Goal: Information Seeking & Learning: Learn about a topic

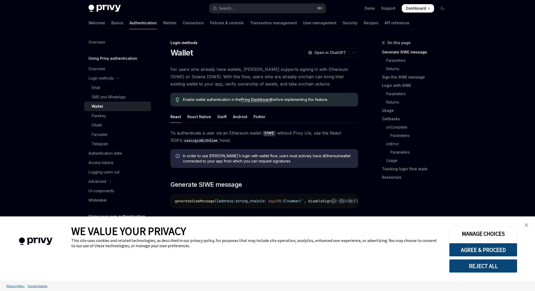
click at [525, 223] on img "close banner" at bounding box center [527, 225] width 4 height 4
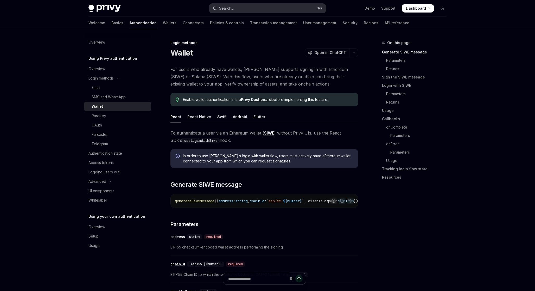
click at [282, 6] on button "Search... ⌘ K" at bounding box center [267, 8] width 117 height 9
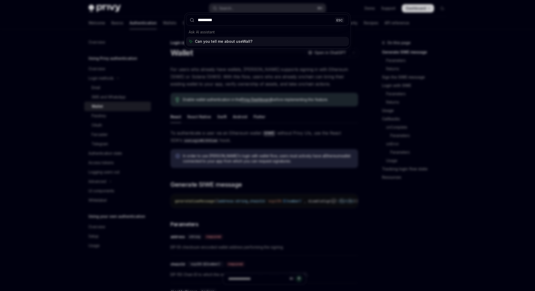
type input "**********"
type textarea "*"
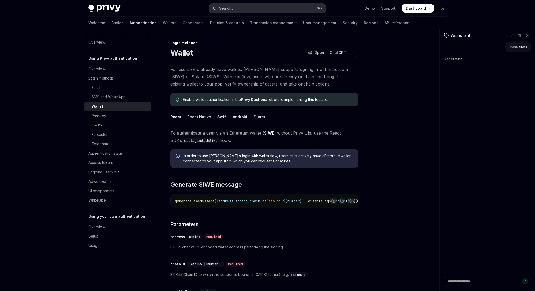
click at [231, 11] on div "Search..." at bounding box center [226, 8] width 15 height 6
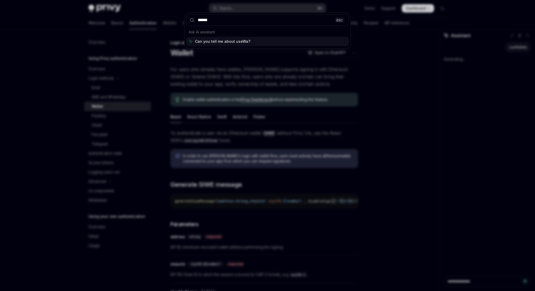
type input "*******"
type textarea "*"
type input "**********"
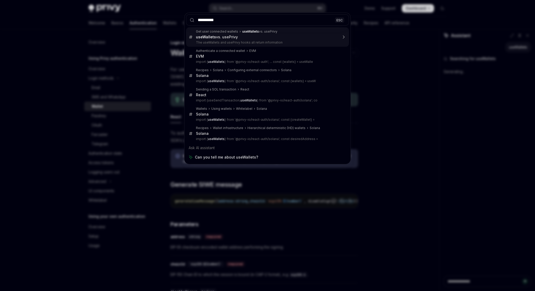
type textarea "*"
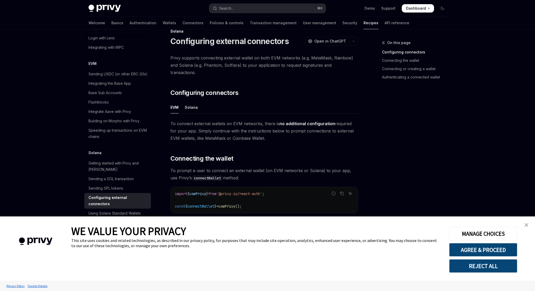
scroll to position [15, 0]
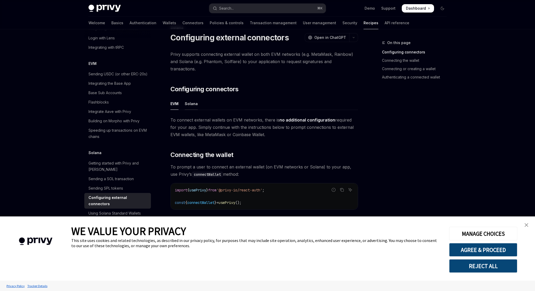
click at [194, 97] on div "Solana" at bounding box center [191, 103] width 13 height 12
type textarea "*"
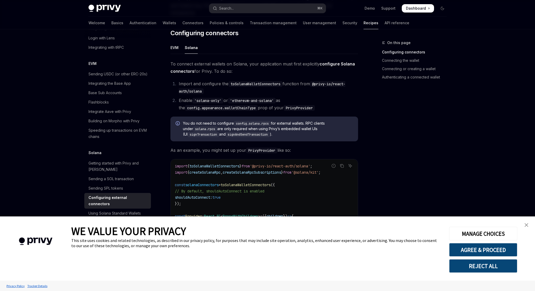
scroll to position [76, 0]
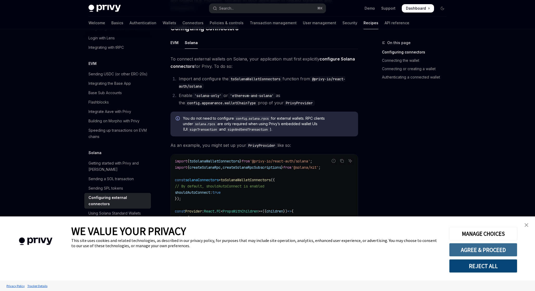
click at [485, 251] on button "AGREE & PROCEED" at bounding box center [483, 250] width 68 height 14
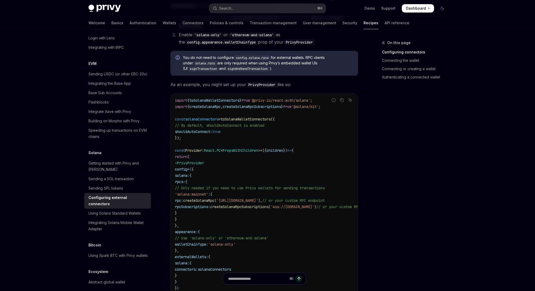
scroll to position [137, 0]
click at [202, 133] on code "import { toSolanaWalletConnectors } from '@privy-io/react-auth/solana' ; import…" at bounding box center [283, 209] width 217 height 225
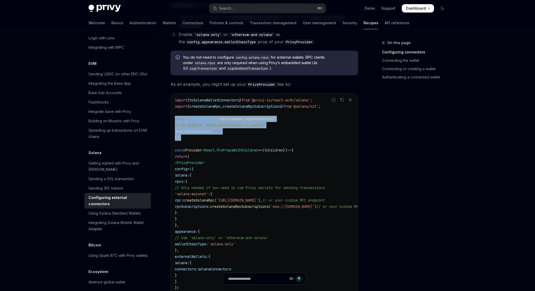
drag, startPoint x: 186, startPoint y: 129, endPoint x: 175, endPoint y: 112, distance: 20.0
click at [175, 112] on code "import { toSolanaWalletConnectors } from '@privy-io/react-auth/solana' ; import…" at bounding box center [283, 209] width 217 height 225
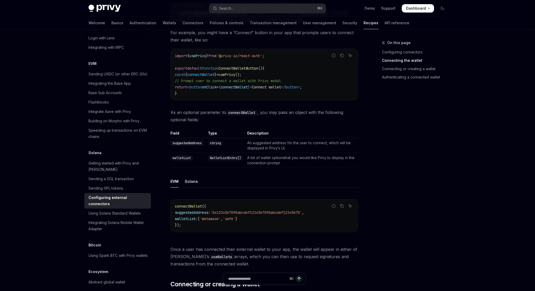
scroll to position [580, 0]
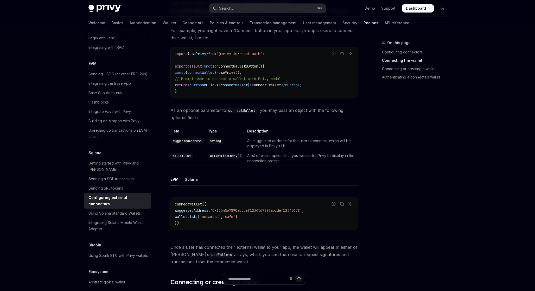
click at [191, 179] on div "Solana" at bounding box center [191, 179] width 13 height 12
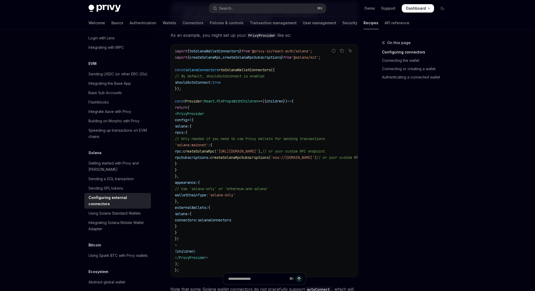
scroll to position [187, 0]
drag, startPoint x: 197, startPoint y: 167, endPoint x: 192, endPoint y: 120, distance: 47.6
click at [192, 120] on code "import { toSolanaWalletConnectors } from '@privy-io/react-auth/solana' ; import…" at bounding box center [283, 159] width 217 height 225
copy code "solana: { rpcs: { // Only needed if you need to use Privy wallets for sending t…"
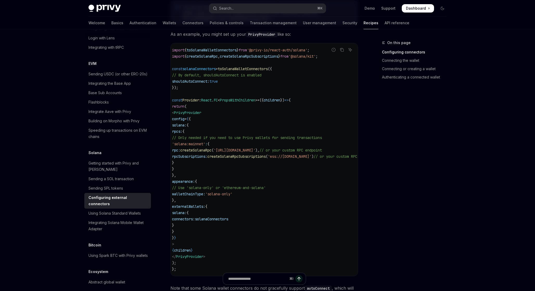
click at [260, 54] on span "createSolanaRpcSubscriptions" at bounding box center [249, 56] width 58 height 5
copy code "import { createSolanaRpc , createSolanaRpcSubscriptions } from '@solana/kit' ;"
drag, startPoint x: 193, startPoint y: 222, endPoint x: 191, endPoint y: 185, distance: 36.7
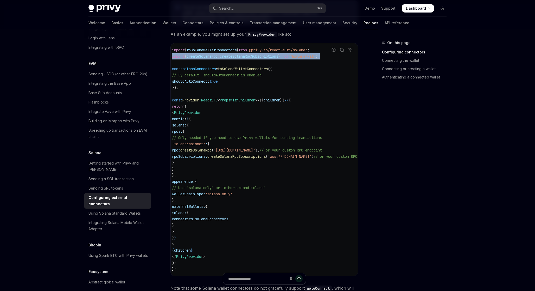
click at [191, 185] on code "import { toSolanaWalletConnectors } from '@privy-io/react-auth/solana' ; import…" at bounding box center [280, 159] width 217 height 225
click at [184, 87] on code "import { toSolanaWalletConnectors } from '@privy-io/react-auth/solana' ; import…" at bounding box center [280, 159] width 217 height 225
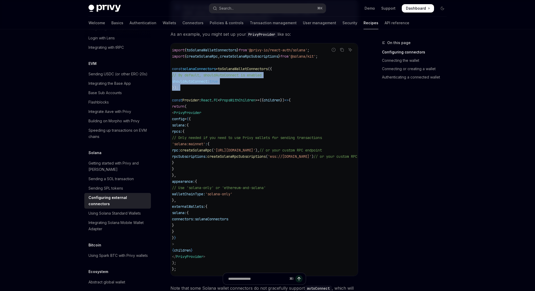
scroll to position [0, 0]
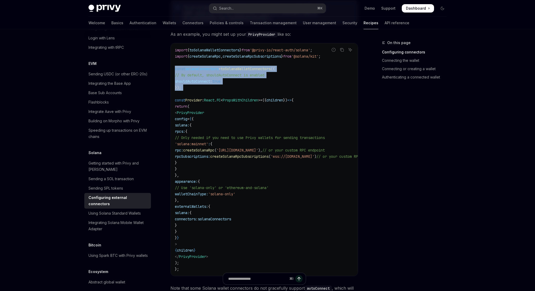
drag, startPoint x: 180, startPoint y: 84, endPoint x: 172, endPoint y: 62, distance: 23.2
click at [172, 62] on div "import { toSolanaWalletConnectors } from '@privy-io/react-auth/solana' ; import…" at bounding box center [264, 159] width 187 height 232
copy code "const solanaConnectors = toSolanaWalletConnectors ({ // By default, shouldAutoC…"
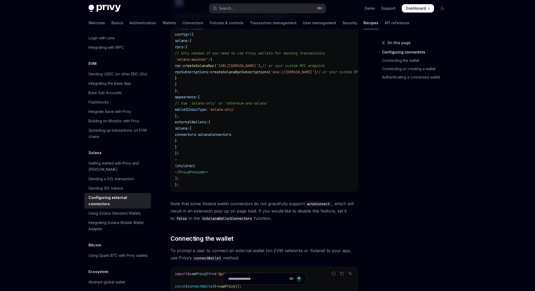
scroll to position [290, 0]
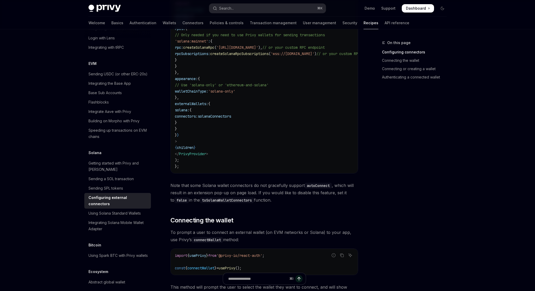
click at [223, 136] on code "import { toSolanaWalletConnectors } from '@privy-io/react-auth/solana' ; import…" at bounding box center [283, 56] width 217 height 225
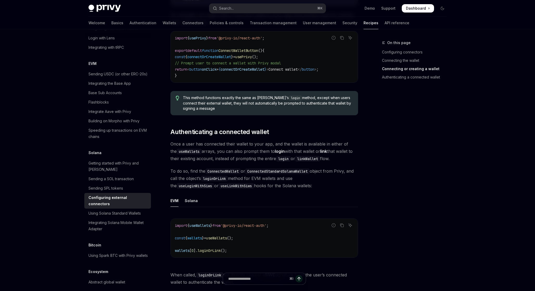
scroll to position [1190, 0]
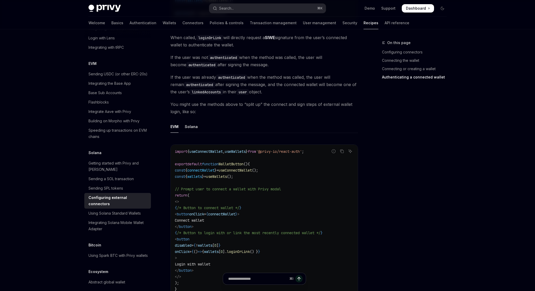
click at [214, 149] on span "useConnectWallet" at bounding box center [206, 151] width 33 height 5
copy span "useConnectWallet"
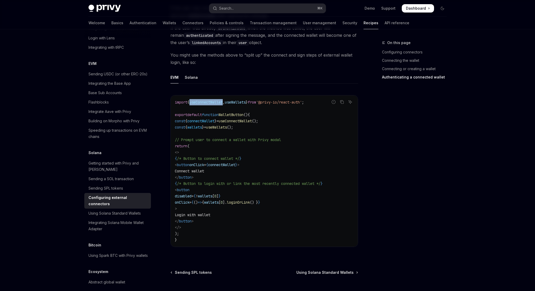
scroll to position [1238, 0]
click at [192, 71] on div "Solana" at bounding box center [191, 77] width 13 height 12
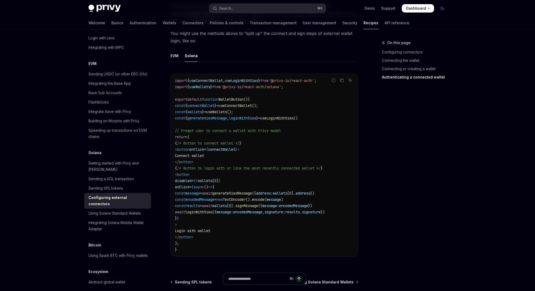
scroll to position [1261, 0]
click at [114, 210] on div "Using Solana Standard Wallets" at bounding box center [115, 213] width 52 height 6
type textarea "*"
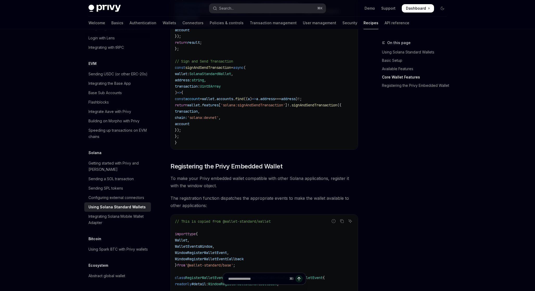
scroll to position [542, 0]
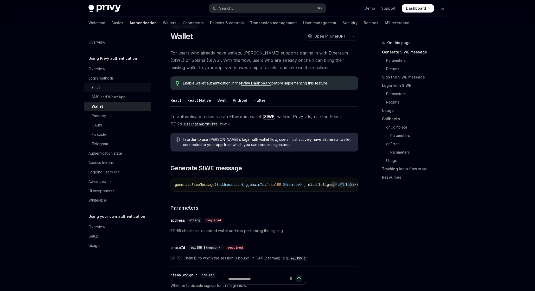
scroll to position [12, 0]
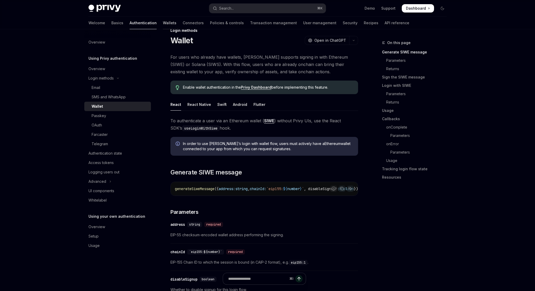
click at [163, 25] on link "Wallets" at bounding box center [170, 23] width 14 height 12
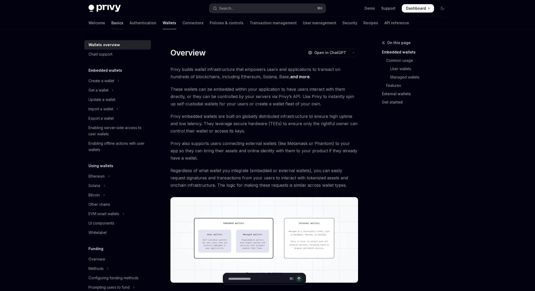
click at [111, 25] on link "Basics" at bounding box center [117, 23] width 12 height 12
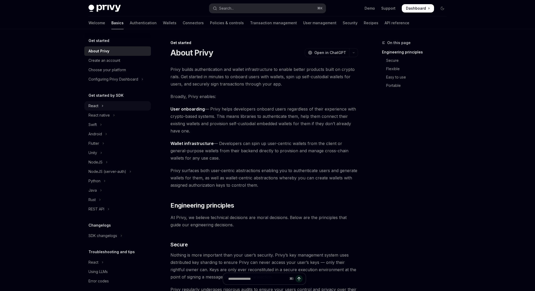
click at [96, 106] on div "React" at bounding box center [94, 106] width 10 height 6
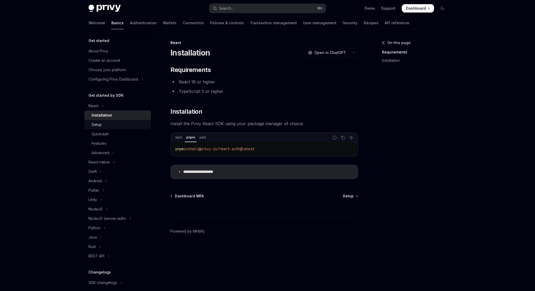
click at [99, 126] on div "Setup" at bounding box center [97, 124] width 10 height 6
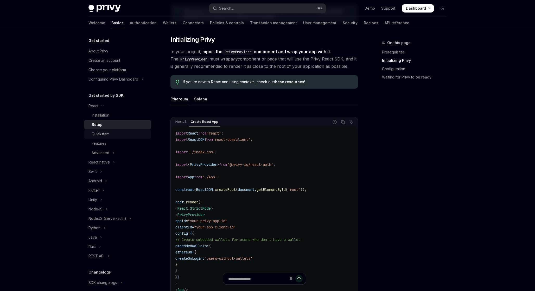
scroll to position [93, 0]
click at [108, 135] on div "Quickstart" at bounding box center [100, 134] width 17 height 6
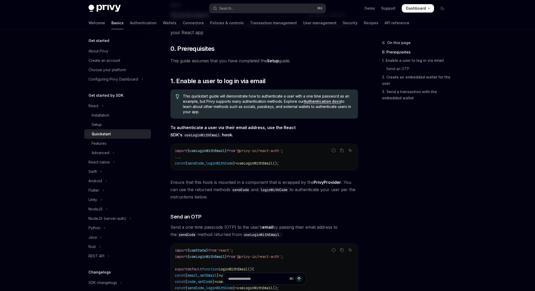
scroll to position [33, 0]
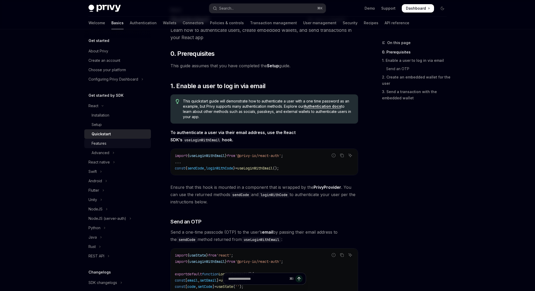
click at [102, 146] on div "Features" at bounding box center [99, 143] width 15 height 6
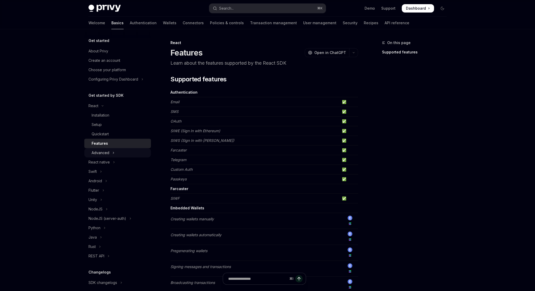
click at [108, 151] on div "Advanced" at bounding box center [101, 152] width 18 height 6
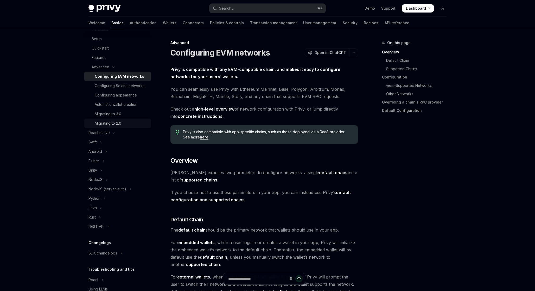
scroll to position [108, 0]
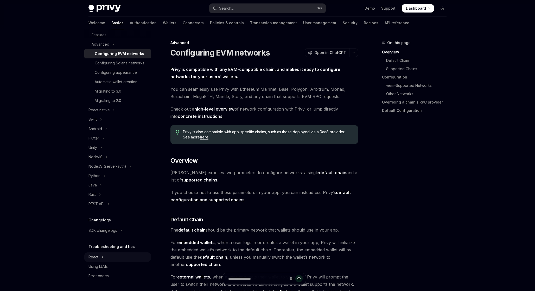
click at [99, 254] on button "React" at bounding box center [117, 256] width 67 height 9
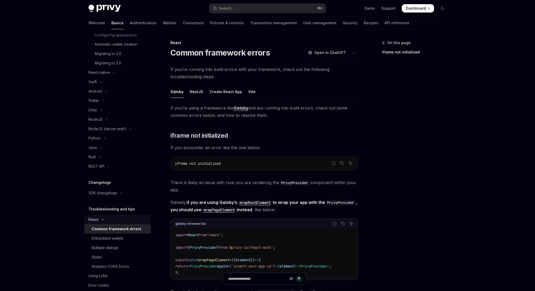
scroll to position [155, 0]
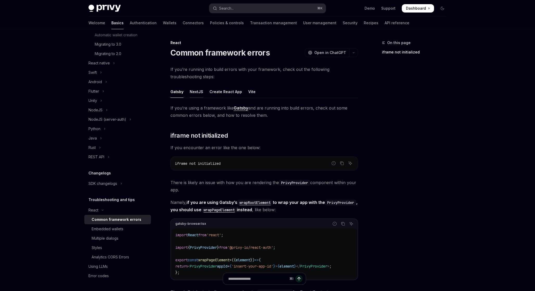
click at [196, 93] on div "NextJS" at bounding box center [197, 91] width 14 height 12
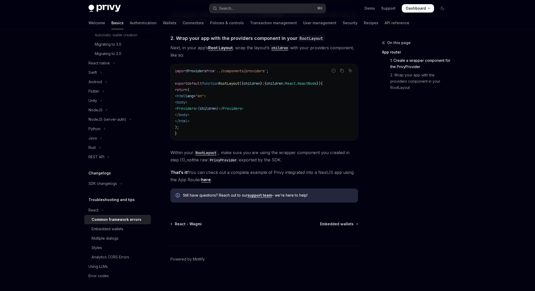
scroll to position [281, 0]
click at [111, 238] on div "Multiple dialogs" at bounding box center [105, 238] width 27 height 6
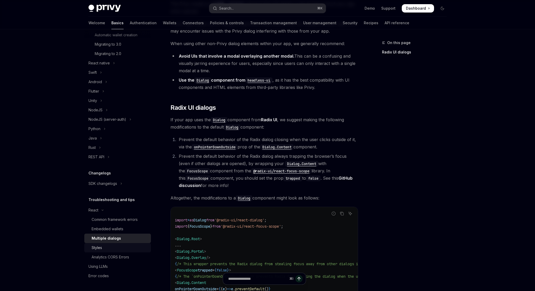
scroll to position [66, 0]
click at [96, 265] on div "Using LLMs" at bounding box center [98, 266] width 19 height 6
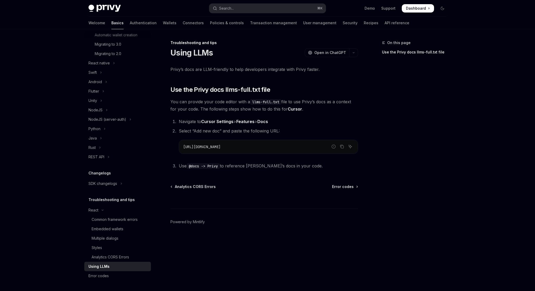
click at [219, 144] on span "https://docs.privy.io/llms-full.txt" at bounding box center [201, 146] width 37 height 5
copy ol "https://docs.privy.io/llms-full.txt"
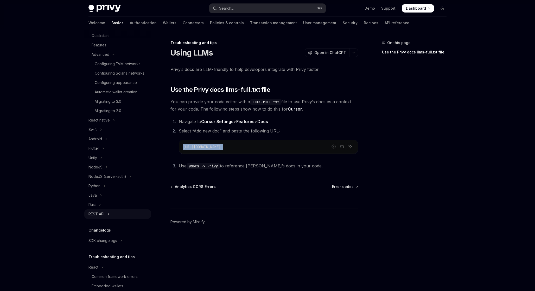
scroll to position [155, 0]
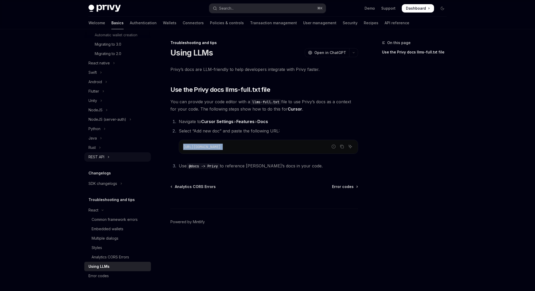
click at [102, 157] on div "REST API" at bounding box center [97, 157] width 16 height 6
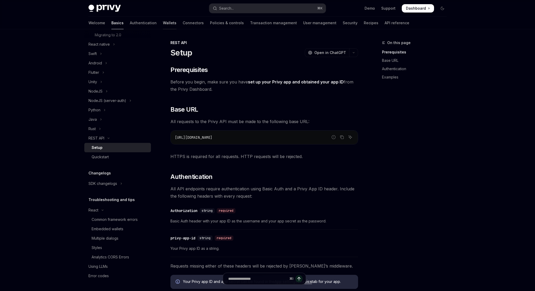
click at [163, 25] on link "Wallets" at bounding box center [170, 23] width 14 height 12
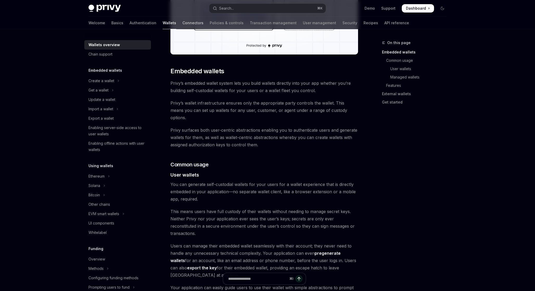
click at [183, 21] on link "Connectors" at bounding box center [193, 23] width 21 height 12
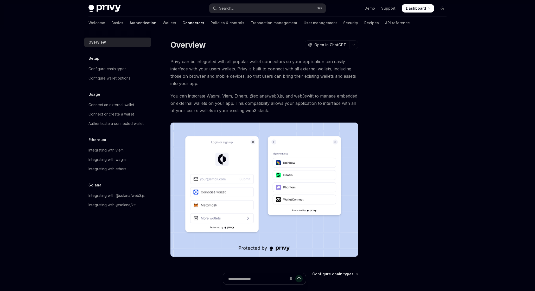
click at [130, 23] on link "Authentication" at bounding box center [143, 23] width 27 height 12
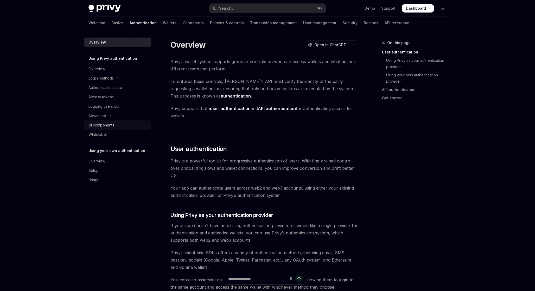
click at [111, 125] on div "UI components" at bounding box center [102, 125] width 26 height 6
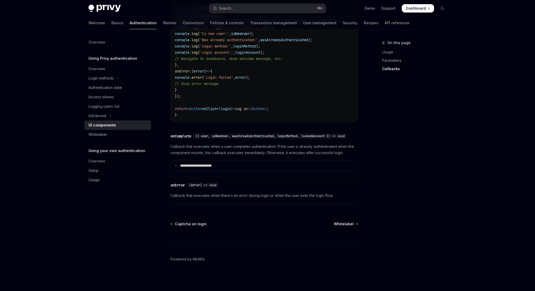
scroll to position [709, 0]
click at [108, 114] on button "Advanced" at bounding box center [117, 115] width 67 height 9
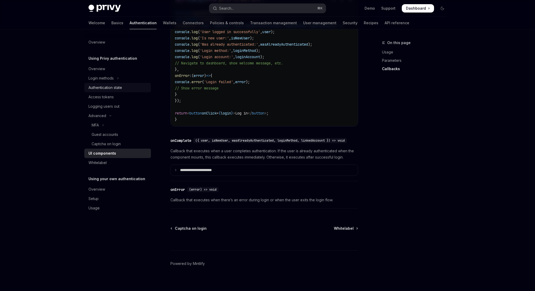
scroll to position [687, 0]
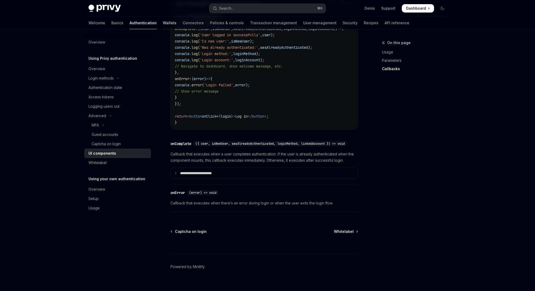
click at [163, 21] on link "Wallets" at bounding box center [170, 23] width 14 height 12
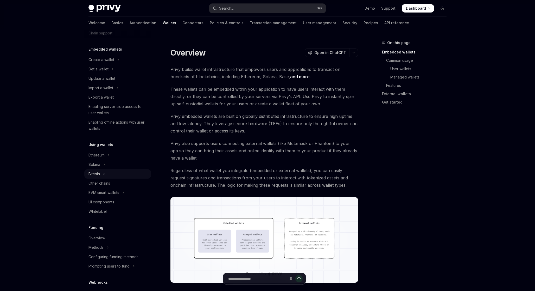
scroll to position [30, 0]
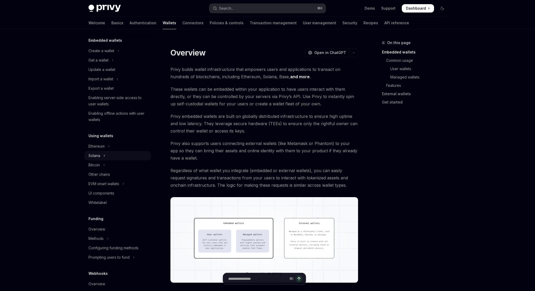
click at [104, 155] on icon "Toggle Solana section" at bounding box center [104, 155] width 2 height 6
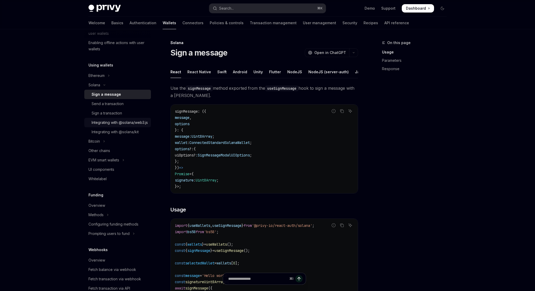
scroll to position [103, 0]
click at [111, 170] on div "UI components" at bounding box center [102, 167] width 26 height 6
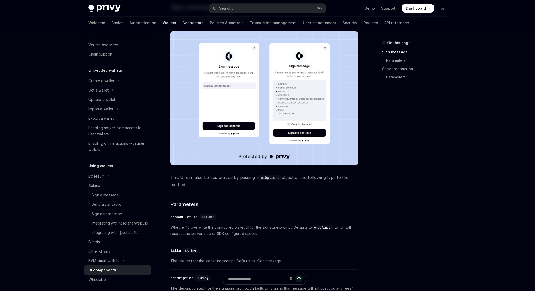
click at [183, 23] on link "Connectors" at bounding box center [193, 23] width 21 height 12
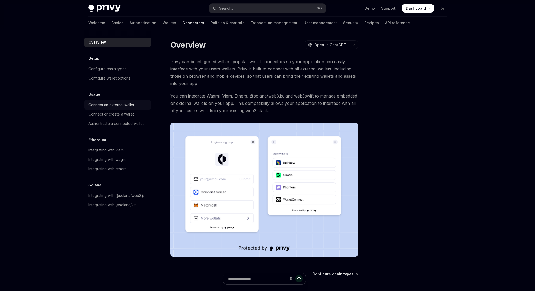
click at [111, 104] on div "Connect an external wallet" at bounding box center [112, 105] width 46 height 6
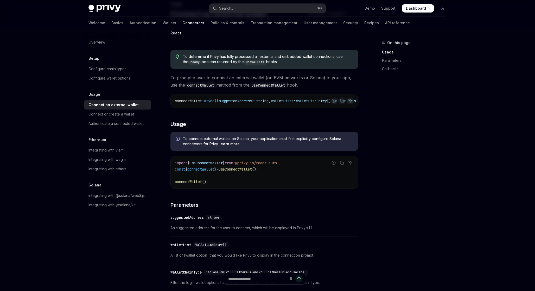
scroll to position [38, 0]
click at [126, 113] on div "Connect or create a wallet" at bounding box center [112, 114] width 46 height 6
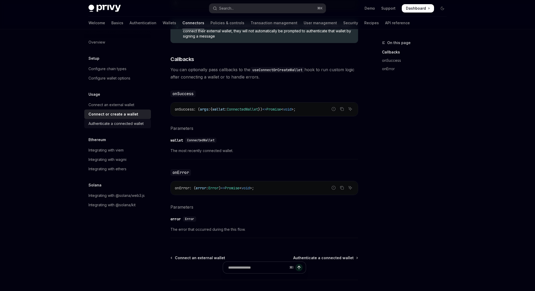
scroll to position [271, 0]
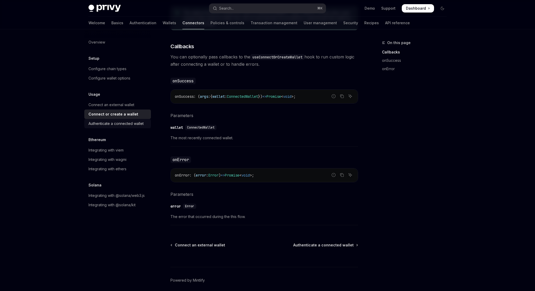
click at [125, 124] on div "Authenticate a connected wallet" at bounding box center [116, 123] width 55 height 6
type textarea "*"
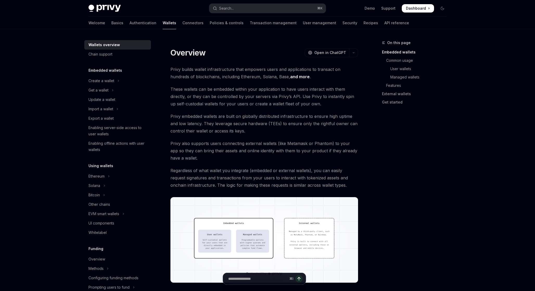
click at [402, 52] on link "Embedded wallets" at bounding box center [416, 52] width 69 height 8
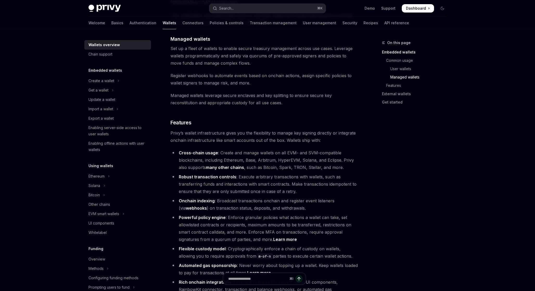
scroll to position [511, 0]
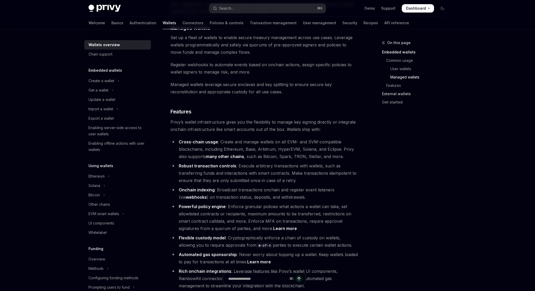
click at [387, 95] on link "External wallets" at bounding box center [416, 94] width 69 height 8
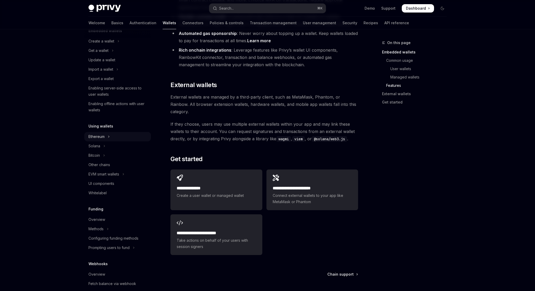
scroll to position [45, 0]
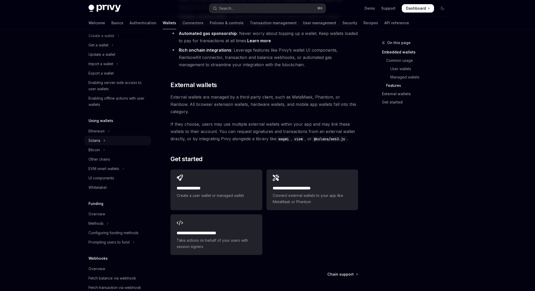
click at [102, 139] on button "Solana" at bounding box center [117, 140] width 67 height 9
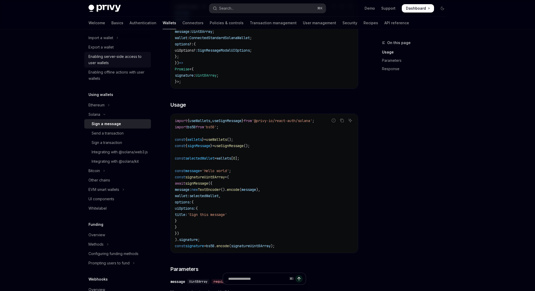
scroll to position [117, 0]
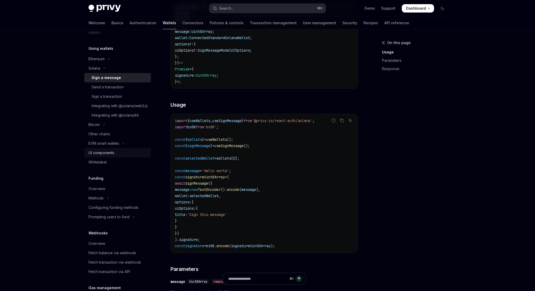
click at [99, 156] on div "UI components" at bounding box center [102, 152] width 26 height 6
type textarea "*"
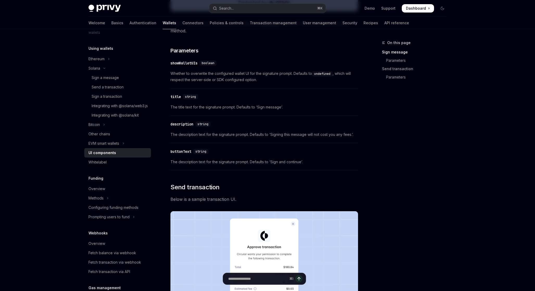
scroll to position [261, 0]
